Goal: Task Accomplishment & Management: Use online tool/utility

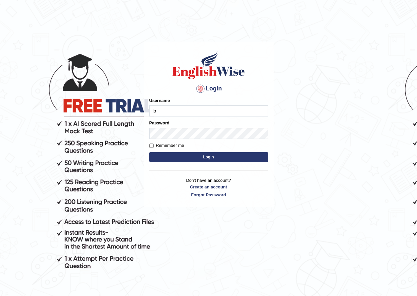
type input "bhuvaneswari_parramatta"
click at [216, 159] on button "Login" at bounding box center [208, 157] width 119 height 10
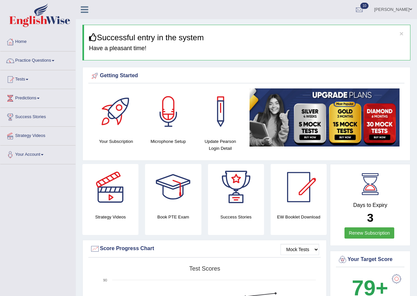
click at [28, 80] on span at bounding box center [27, 79] width 3 height 1
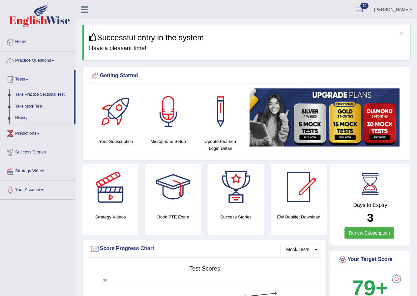
click at [37, 104] on link "Take Mock Test" at bounding box center [43, 107] width 62 height 12
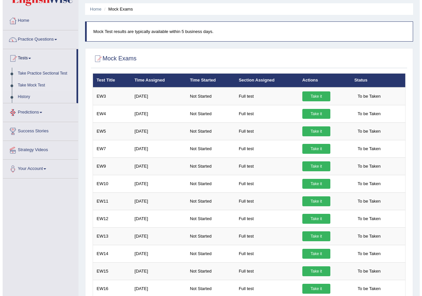
scroll to position [33, 0]
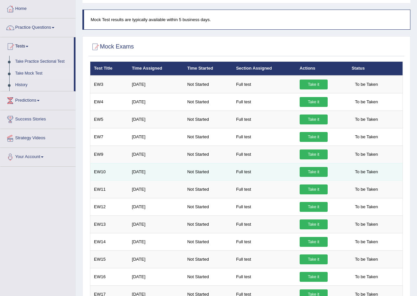
click at [311, 173] on link "Take it" at bounding box center [314, 172] width 28 height 10
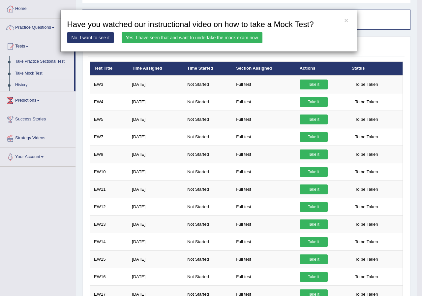
click at [222, 38] on link "Yes, I have seen that and want to undertake the mock exam now" at bounding box center [192, 37] width 141 height 11
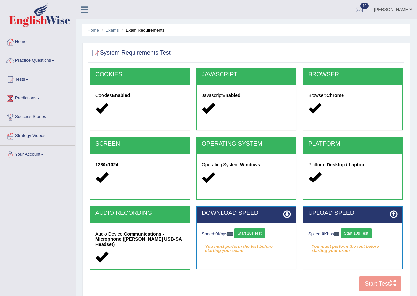
click at [256, 235] on button "Start 10s Test" at bounding box center [249, 233] width 31 height 10
click at [360, 234] on button "Start 10s Test" at bounding box center [356, 233] width 31 height 10
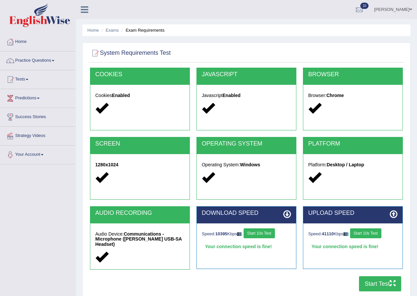
click at [372, 282] on button "Start Test" at bounding box center [380, 283] width 42 height 15
